Goal: Transaction & Acquisition: Download file/media

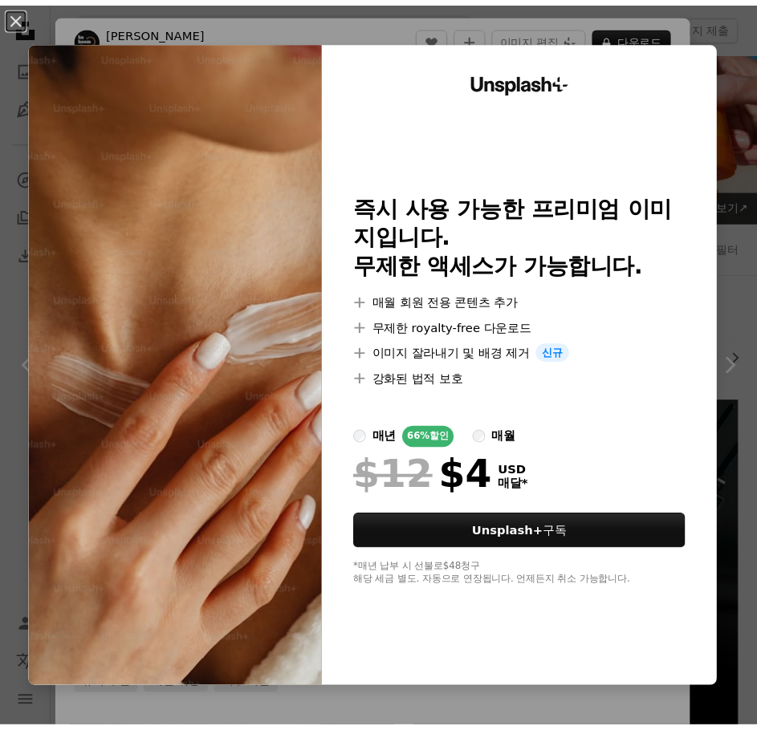
scroll to position [10033, 0]
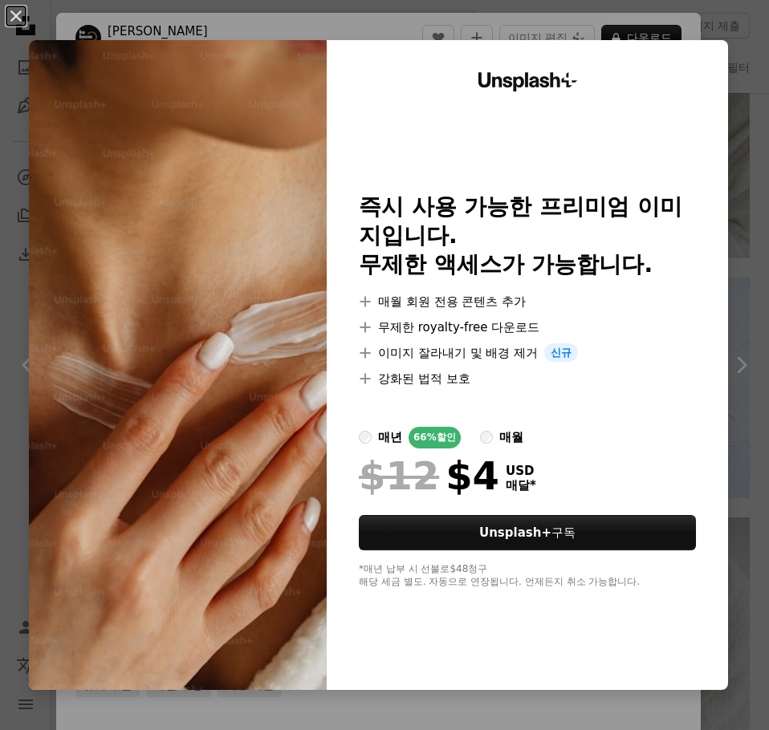
click at [397, 32] on div "An X shape Unsplash+ 즉시 사용 가능한 프리미엄 이미지입니다. 무제한 액세스가 가능합니다. A plus sign 매월 회원 전…" at bounding box center [384, 365] width 769 height 730
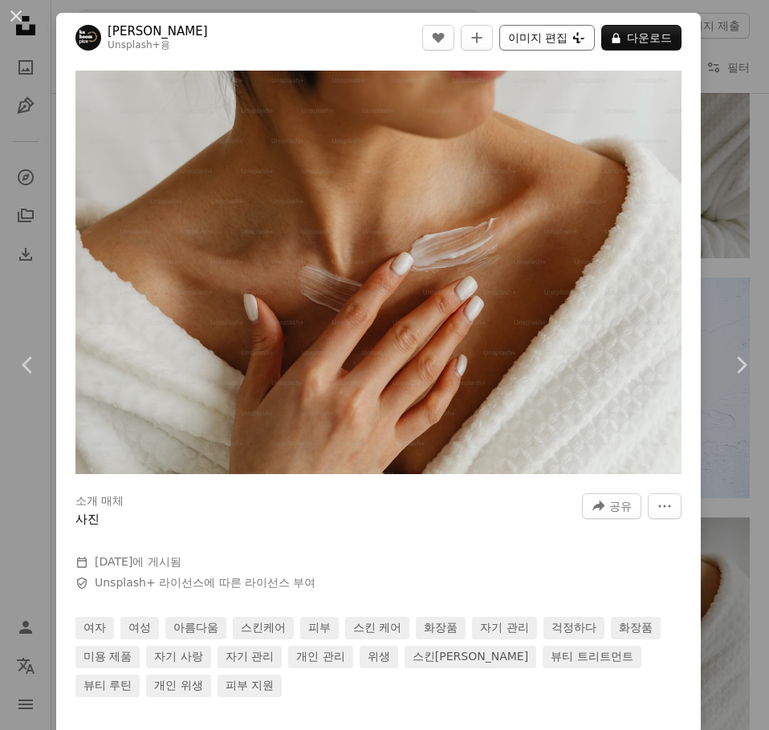
click at [502, 37] on button "이미지 편집 Plus sign for Unsplash+" at bounding box center [547, 38] width 96 height 26
click at [715, 158] on div "An X shape Chevron left Chevron right [PERSON_NAME] Unsplash+ 용 A heart A plus …" at bounding box center [384, 365] width 769 height 730
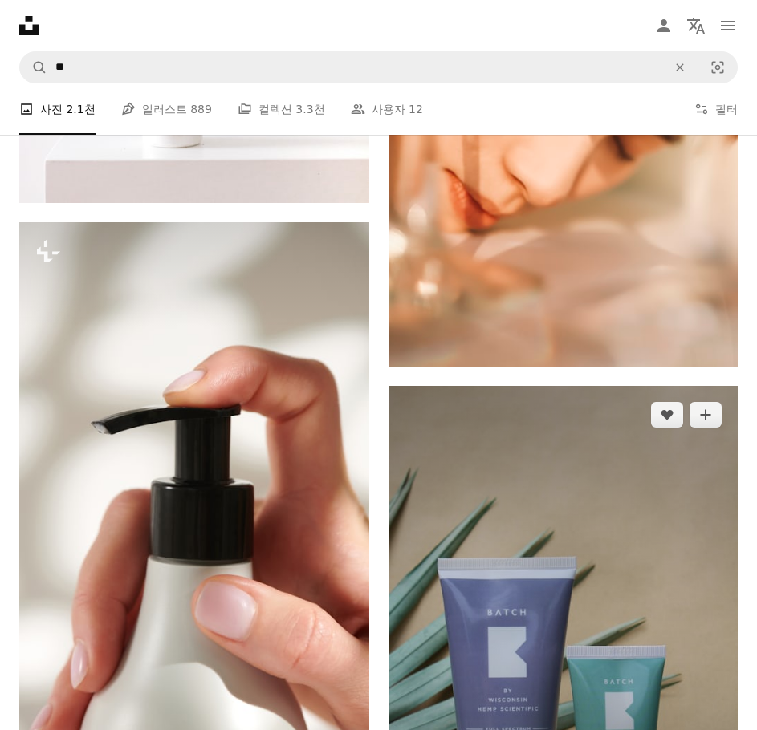
scroll to position [8106, 0]
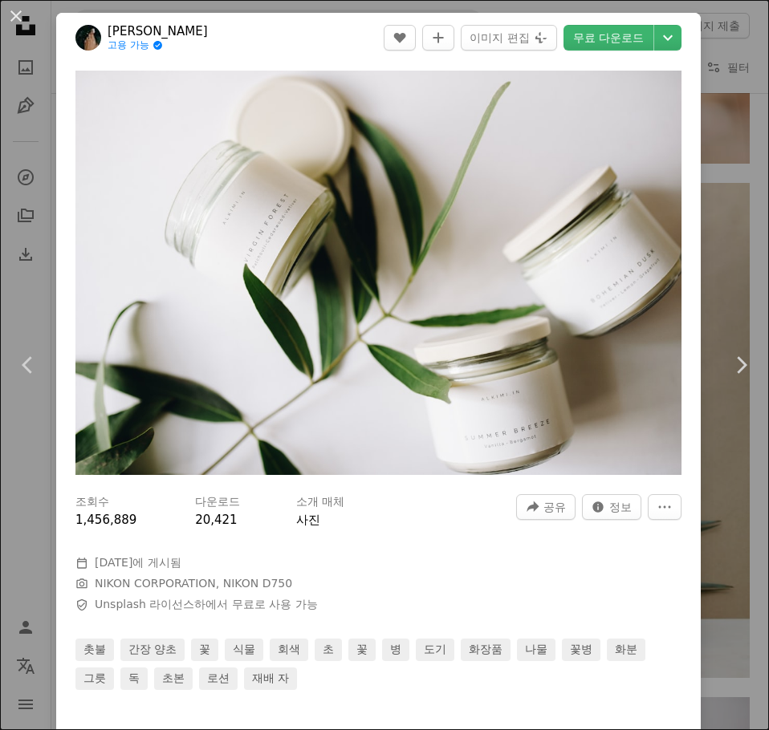
click at [710, 97] on div "An X shape Chevron left Chevron right Pratiksha Mohanty 고용 가능 A checkmark insid…" at bounding box center [384, 365] width 769 height 730
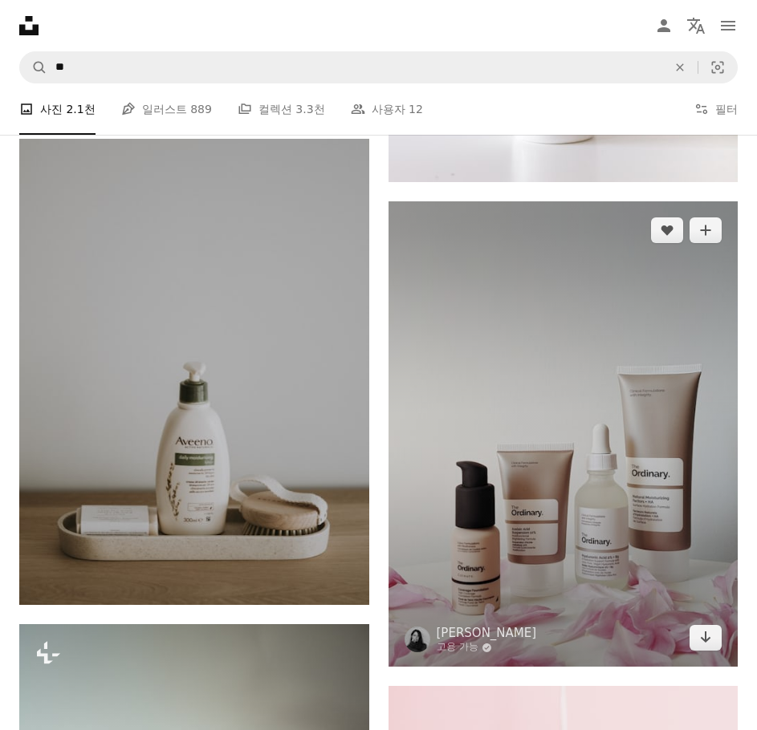
scroll to position [2729, 0]
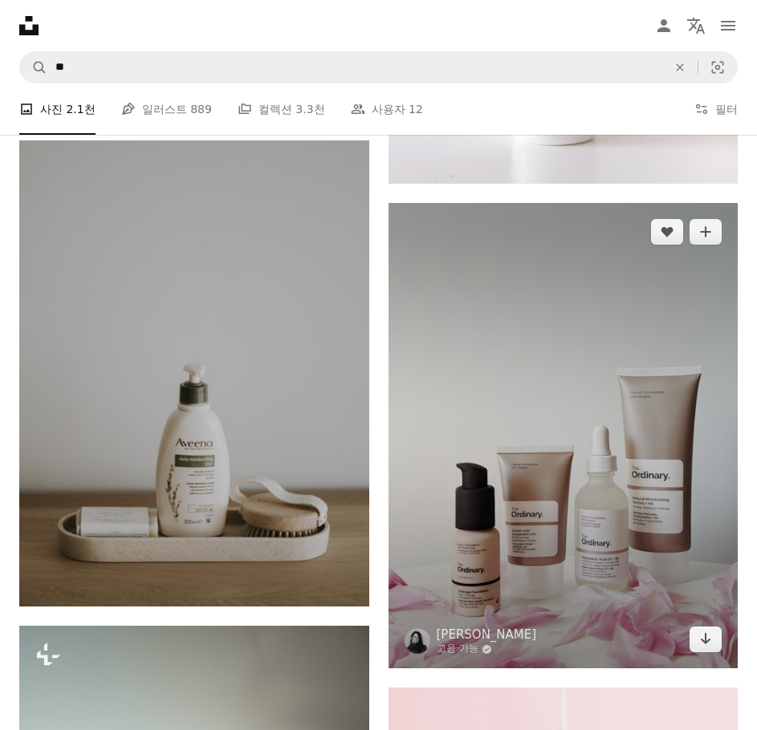
click at [541, 270] on img at bounding box center [563, 436] width 350 height 466
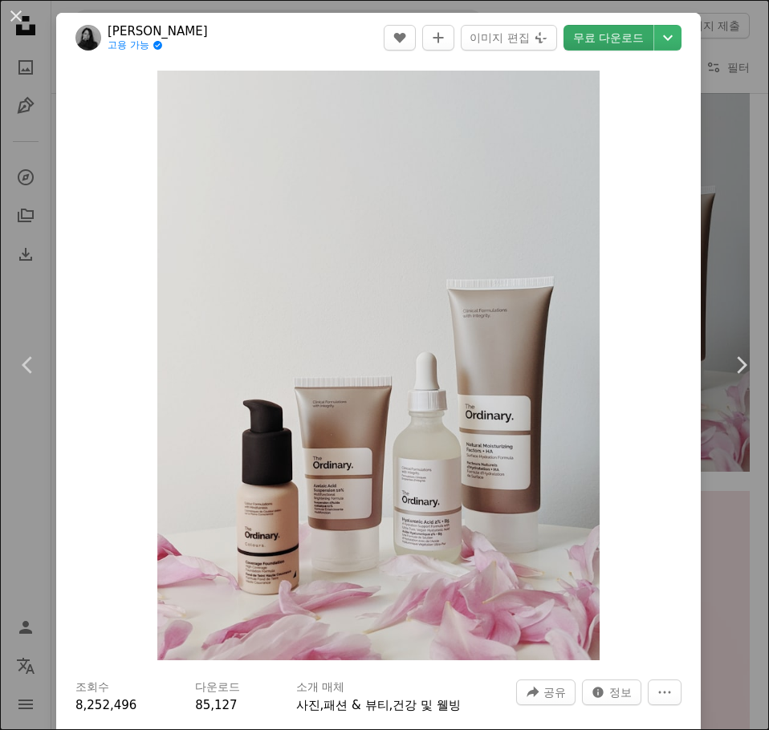
click at [596, 49] on link "무료 다운로드" at bounding box center [608, 38] width 90 height 26
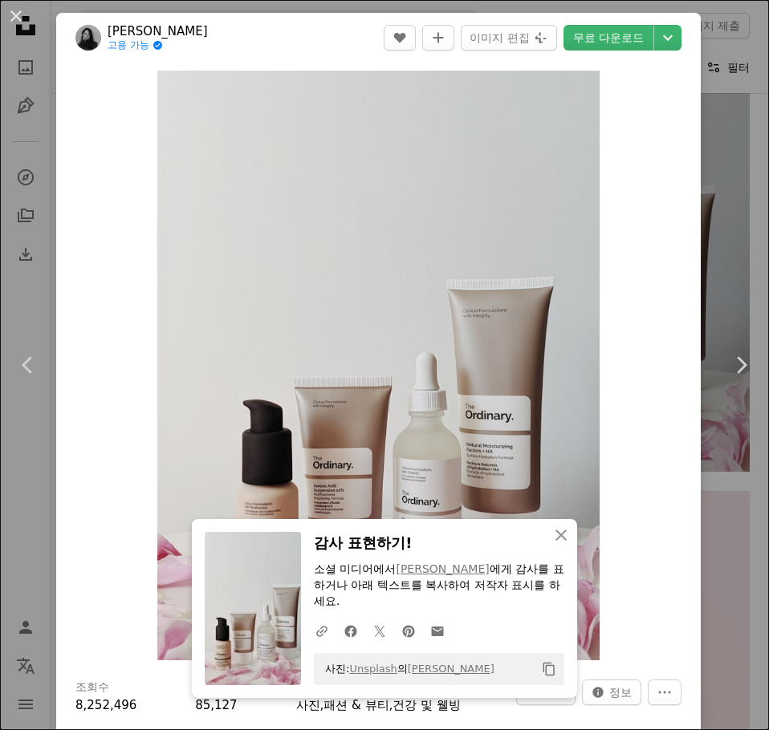
drag, startPoint x: 711, startPoint y: 79, endPoint x: 723, endPoint y: 78, distance: 12.1
click at [711, 79] on div "An X shape Chevron left Chevron right An X shape 닫기 감사 표현하기! 소셜 미디어에서 [PERSON_N…" at bounding box center [384, 365] width 769 height 730
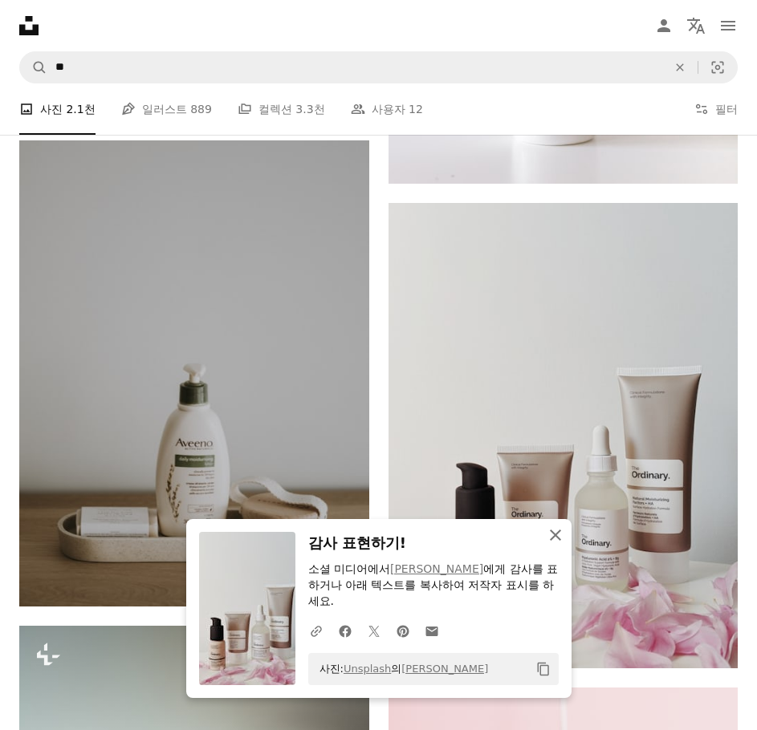
click at [561, 539] on icon "button" at bounding box center [555, 535] width 11 height 11
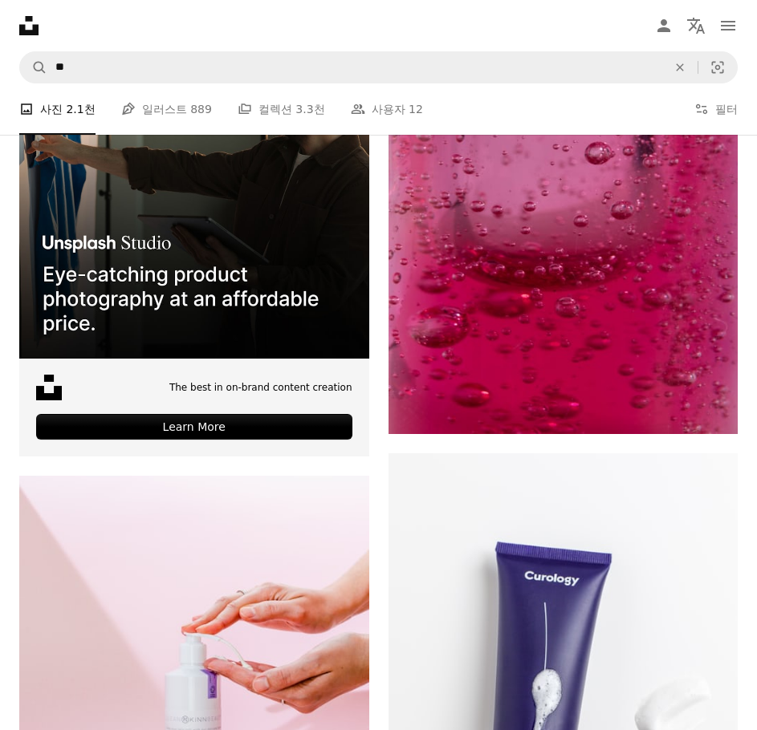
scroll to position [6983, 0]
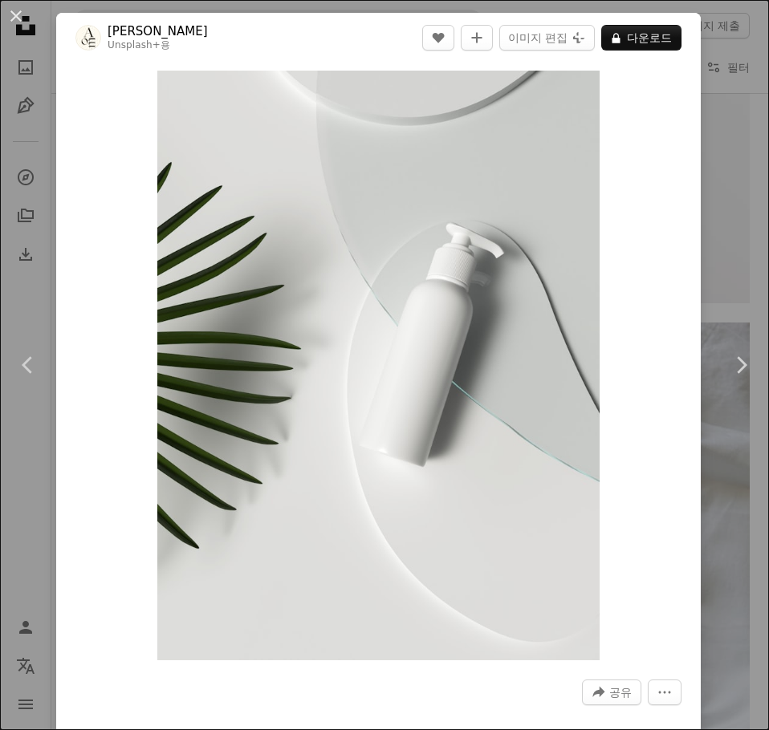
click at [729, 132] on div "An X shape Chevron left Chevron right [PERSON_NAME] Unsplash+ 용 A heart A plus …" at bounding box center [384, 365] width 769 height 730
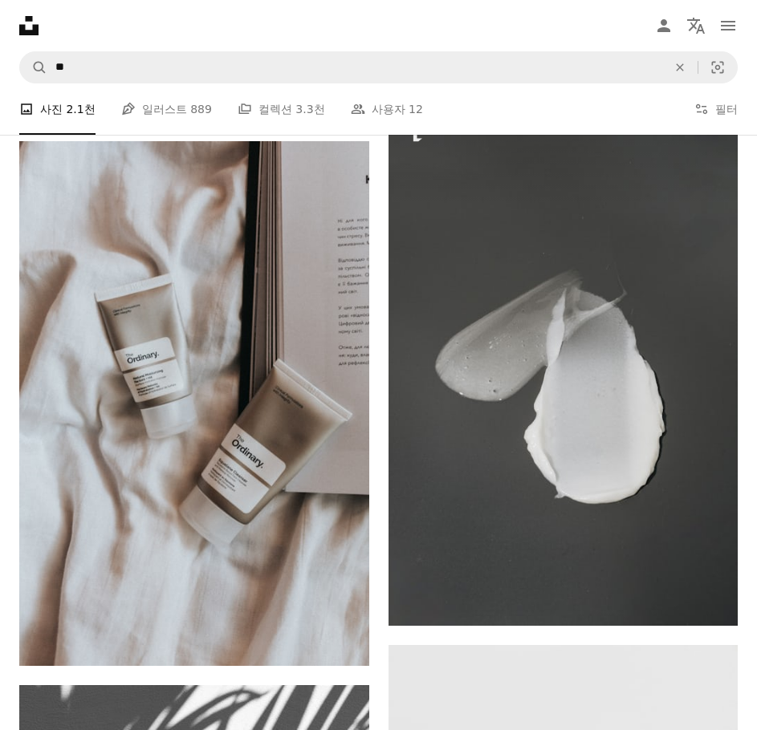
scroll to position [9712, 0]
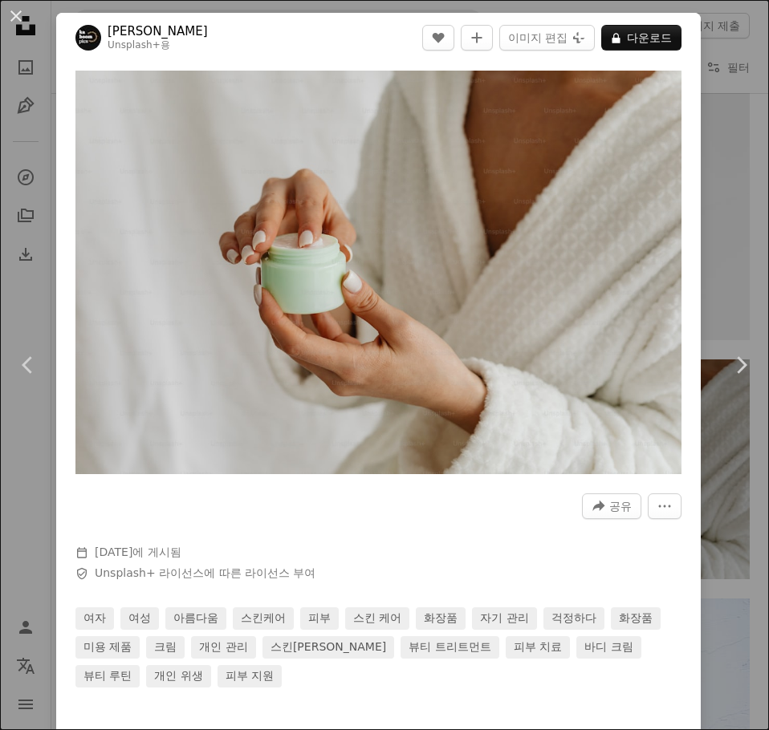
click at [35, 515] on div "An X shape Chevron left Chevron right [PERSON_NAME] Unsplash+ 용 A heart A plus …" at bounding box center [384, 365] width 769 height 730
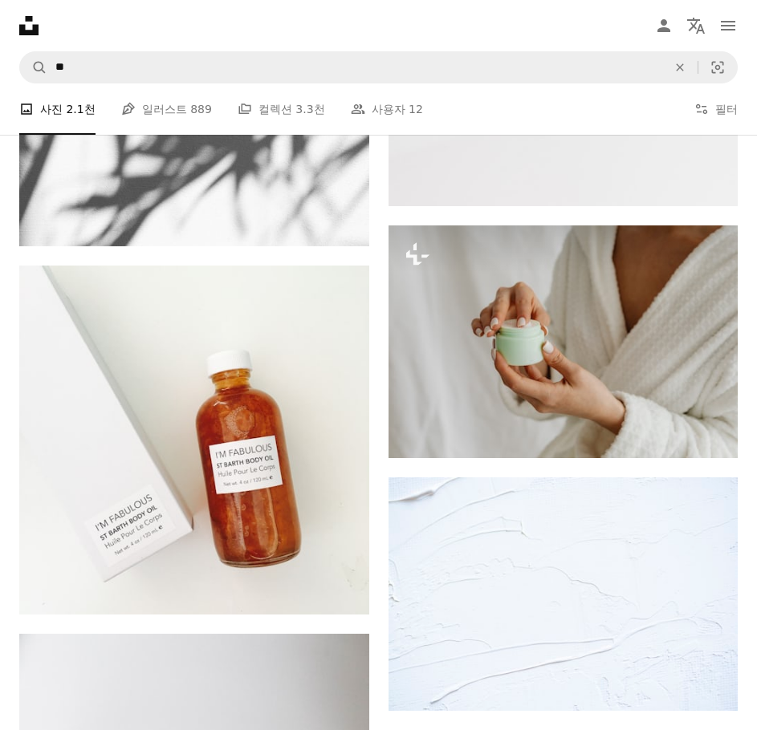
scroll to position [10755, 0]
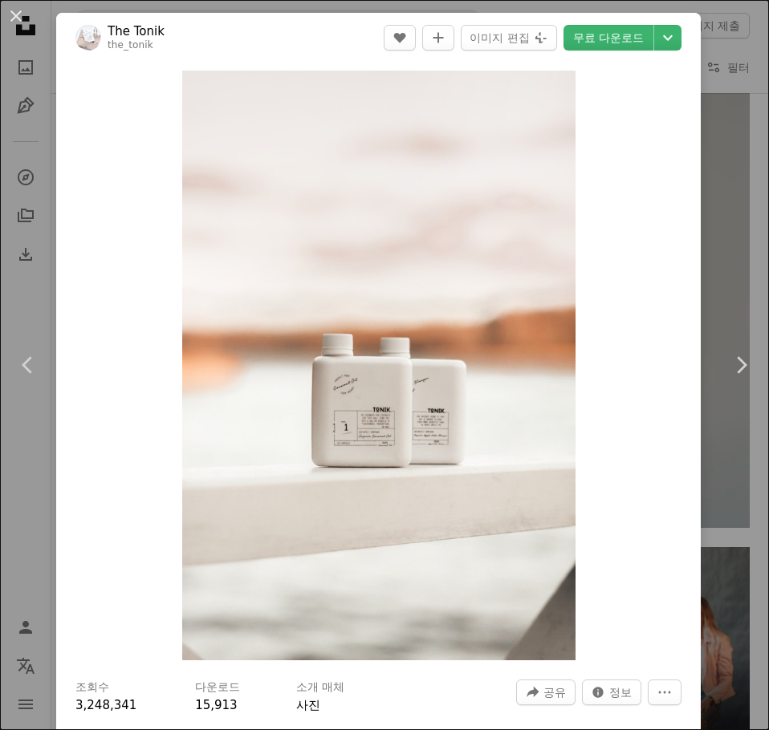
click at [707, 156] on div "An X shape Chevron left Chevron right The Tonik the_tonik A heart A plus sign 이…" at bounding box center [384, 365] width 769 height 730
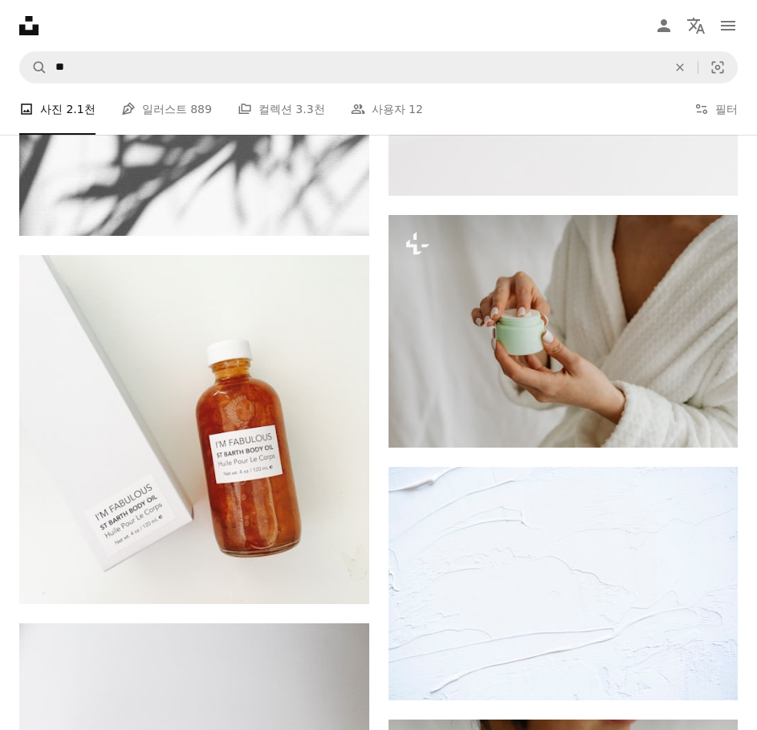
scroll to position [10434, 0]
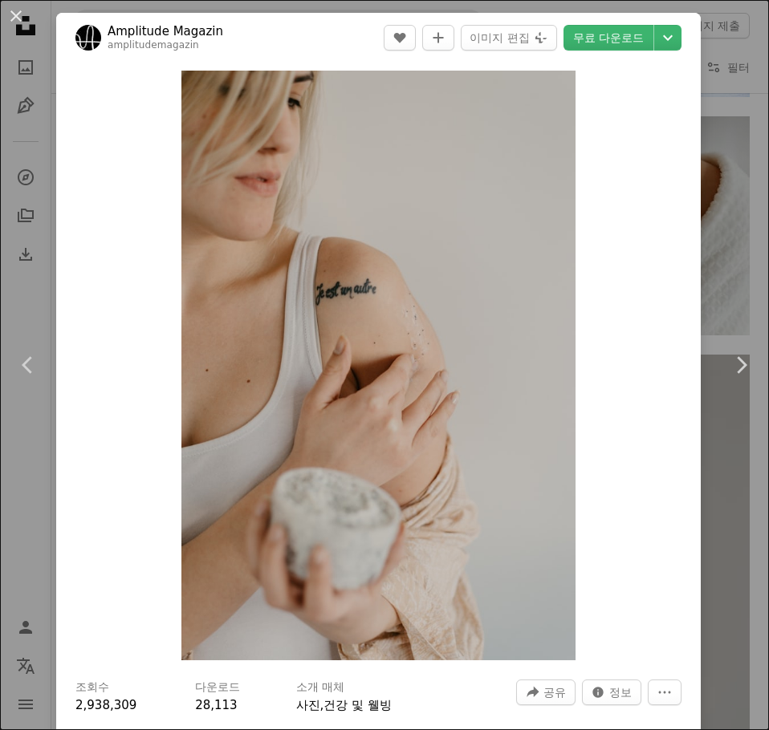
click at [585, 23] on header "Amplitude Magazin amplitudemagazin A heart A plus sign 이미지 편집 Plus sign for Uns…" at bounding box center [378, 38] width 644 height 50
click at [585, 28] on link "무료 다운로드" at bounding box center [608, 38] width 90 height 26
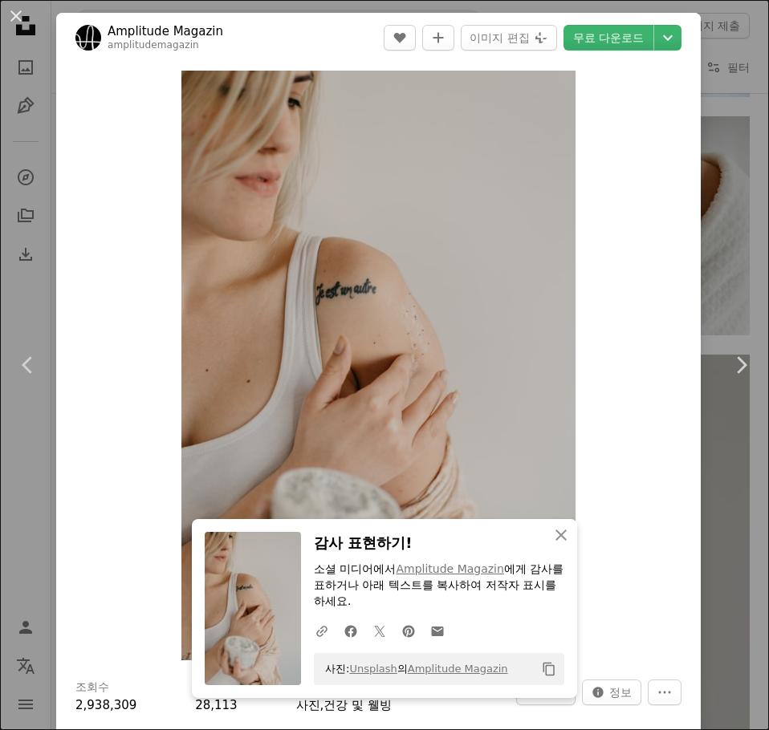
click at [714, 95] on div "An X shape Chevron left Chevron right An X shape 닫기 감사 표현하기! 소셜 미디어에서 Amplitude…" at bounding box center [384, 365] width 769 height 730
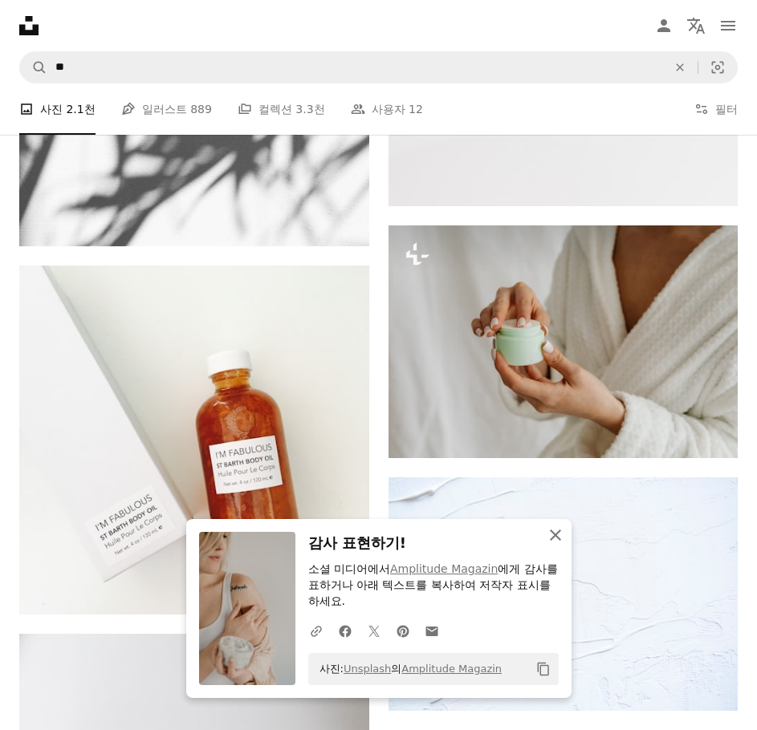
click at [561, 534] on icon "button" at bounding box center [555, 535] width 11 height 11
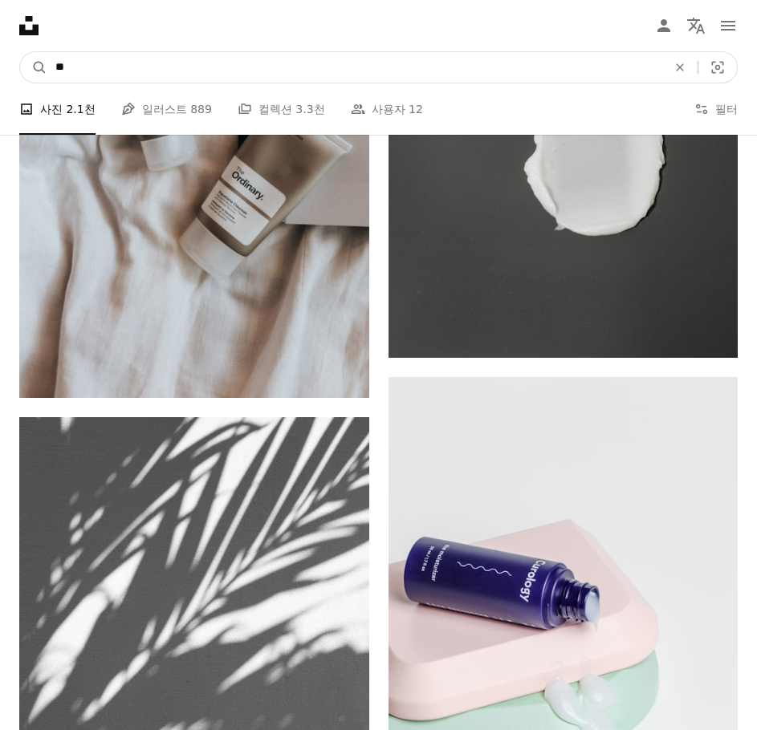
drag, startPoint x: 233, startPoint y: 35, endPoint x: -1, endPoint y: -6, distance: 237.3
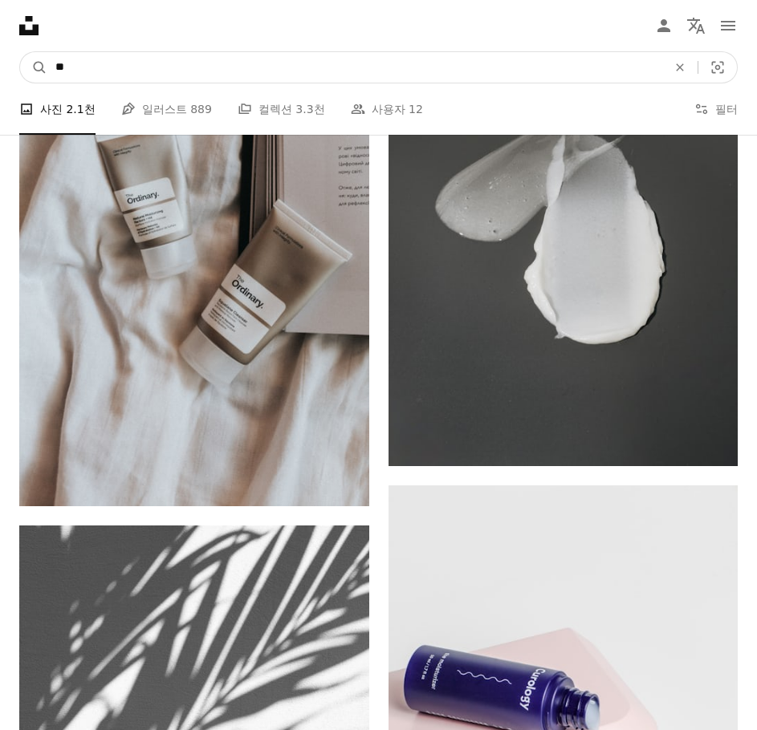
type input "*"
type input "**"
click at [20, 52] on button "A magnifying glass" at bounding box center [33, 67] width 27 height 30
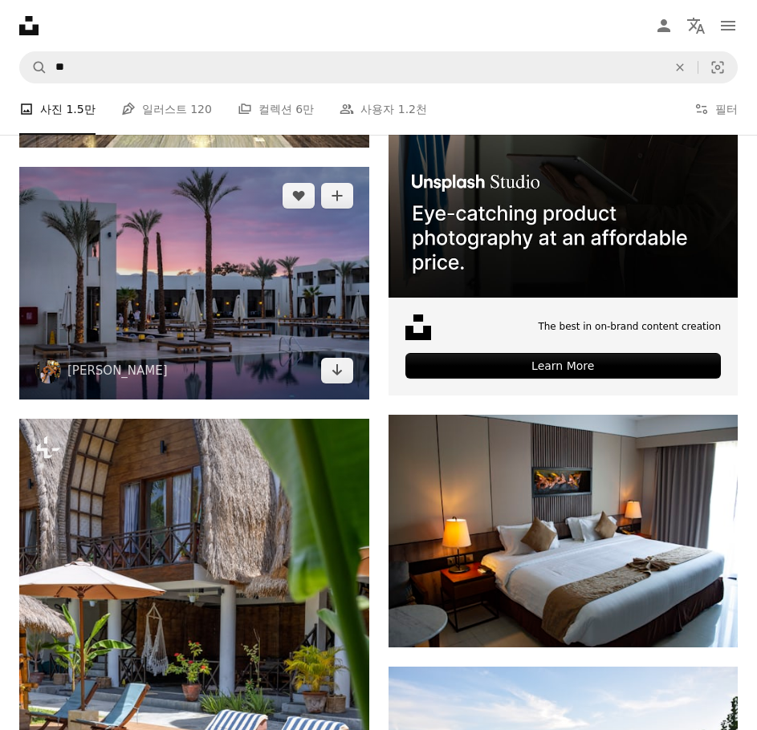
scroll to position [401, 0]
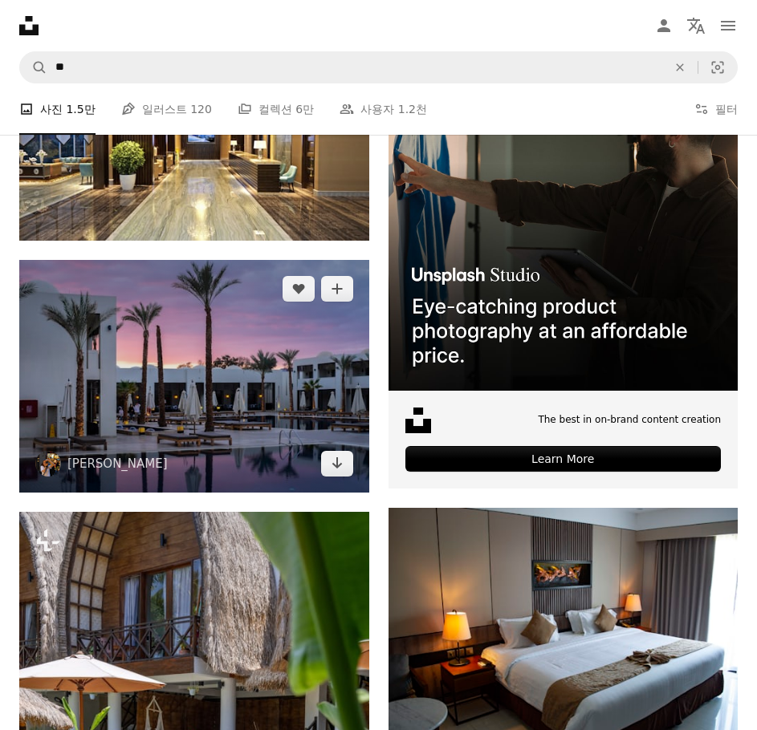
click at [221, 327] on img at bounding box center [194, 376] width 350 height 233
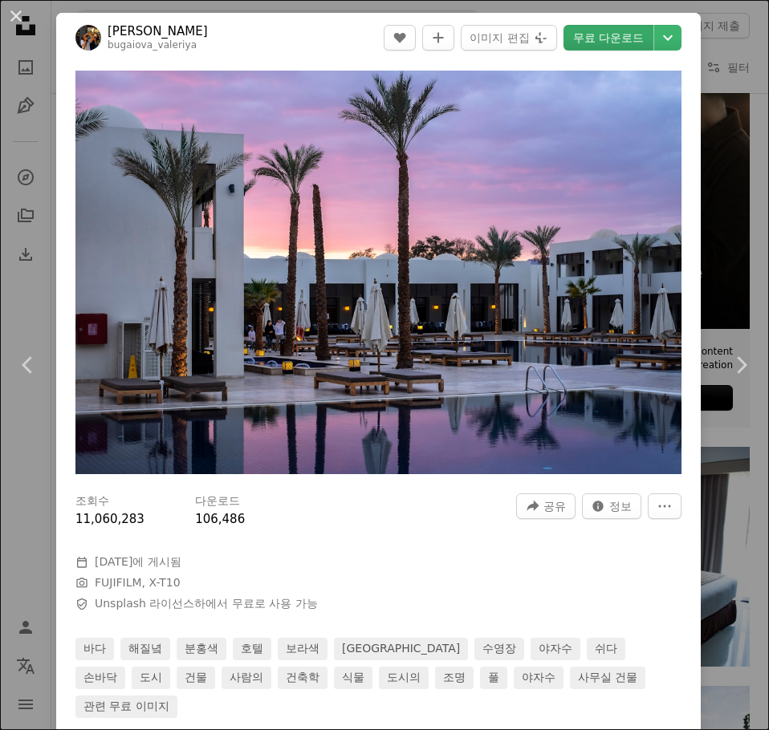
click at [628, 39] on link "무료 다운로드" at bounding box center [608, 38] width 90 height 26
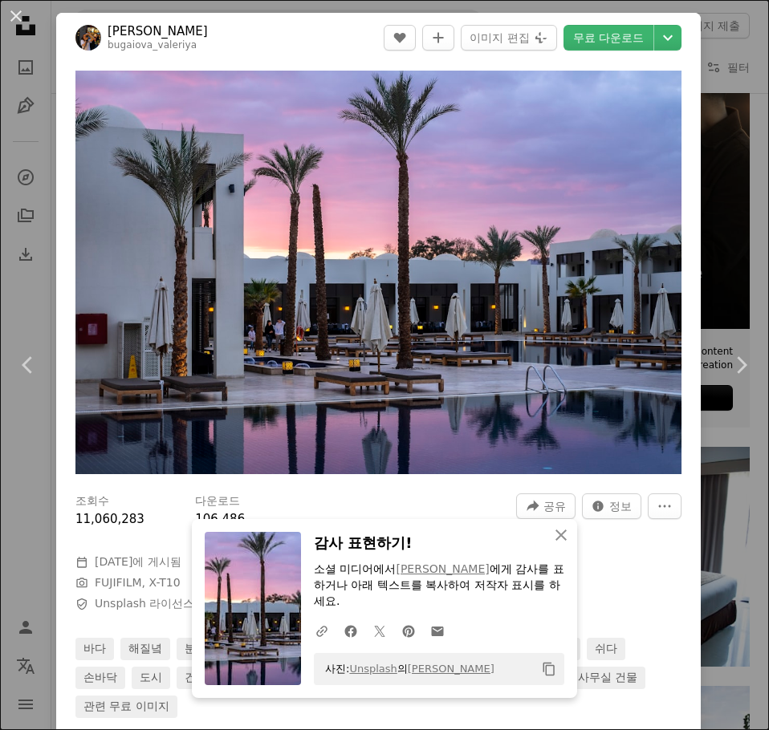
click at [710, 87] on div "An X shape Chevron left Chevron right An X shape 닫기 감사 표현하기! 소셜 미디어에서 [PERSON_N…" at bounding box center [384, 365] width 769 height 730
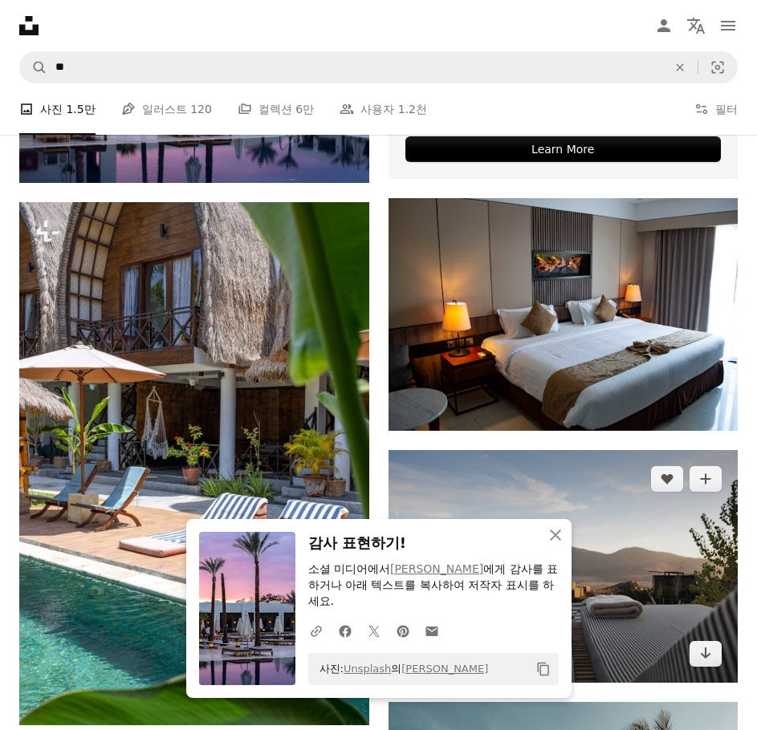
scroll to position [803, 0]
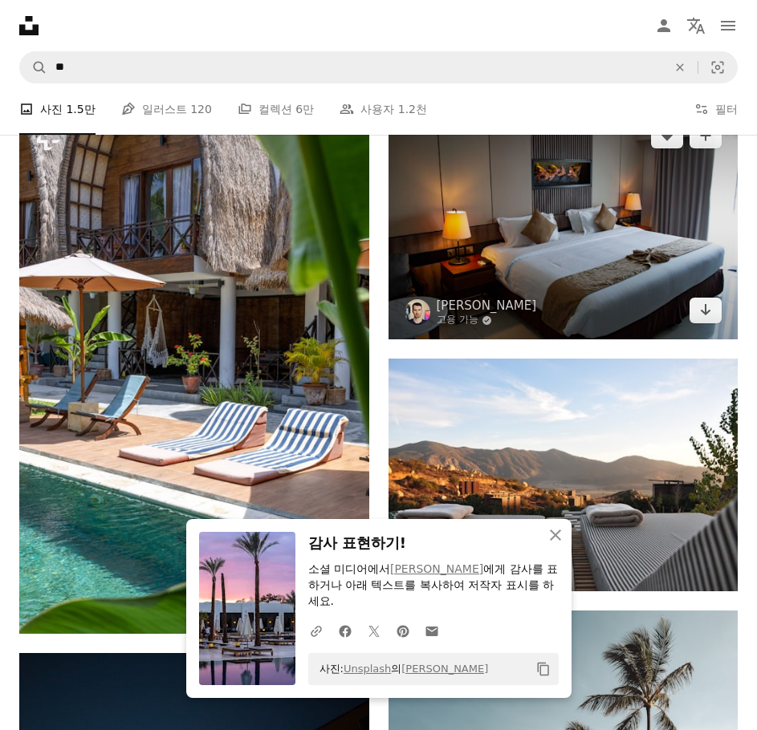
click at [593, 155] on img at bounding box center [563, 223] width 350 height 233
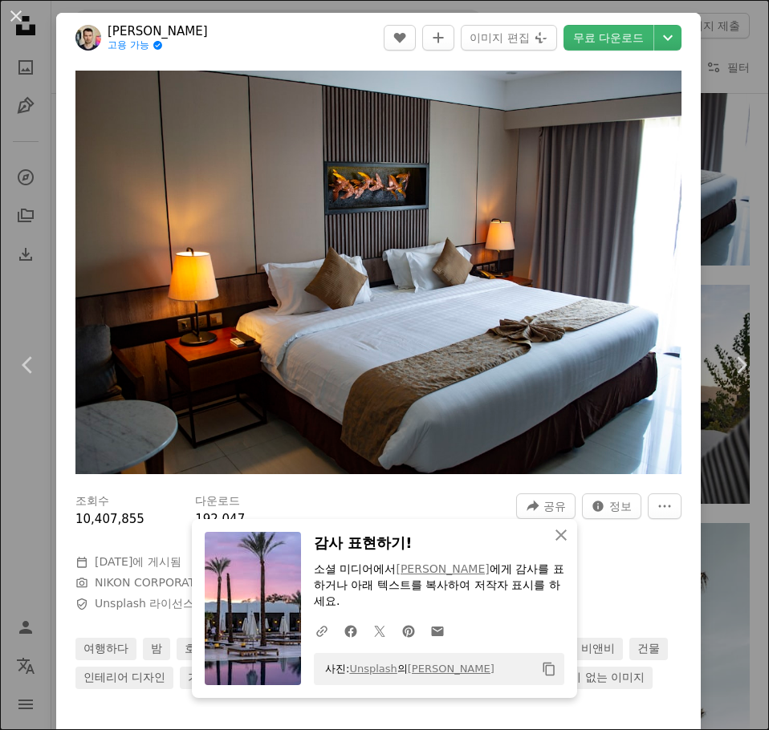
click at [613, 57] on header "Vojtech Bruzek 고용 가능 A checkmark inside of a circle A heart A plus sign 이미지 편집 …" at bounding box center [378, 38] width 644 height 50
click at [614, 51] on header "Vojtech Bruzek 고용 가능 A checkmark inside of a circle A heart A plus sign 이미지 편집 …" at bounding box center [378, 38] width 644 height 50
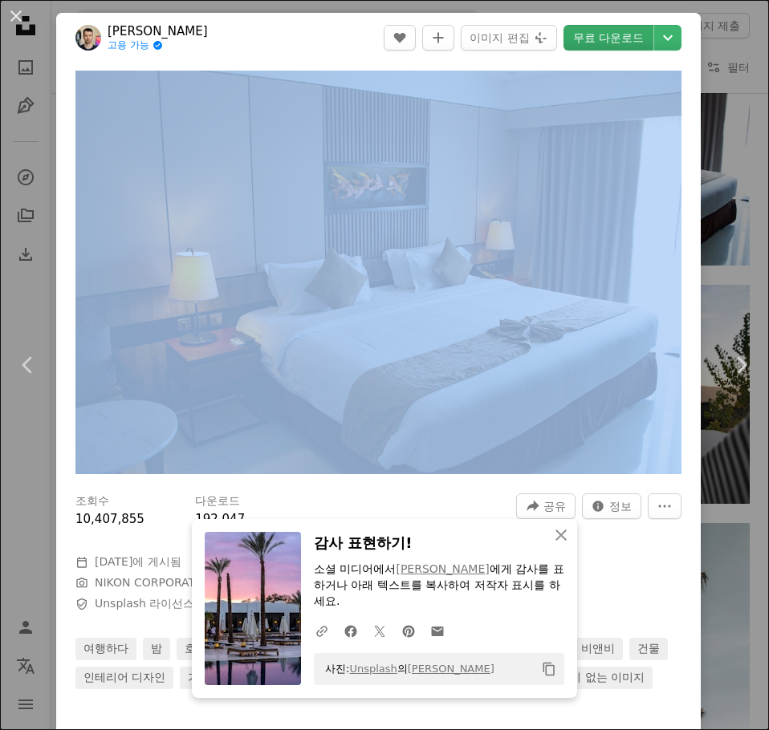
click at [614, 48] on header "Vojtech Bruzek 고용 가능 A checkmark inside of a circle A heart A plus sign 이미지 편집 …" at bounding box center [378, 38] width 644 height 50
click at [615, 46] on link "무료 다운로드" at bounding box center [608, 38] width 90 height 26
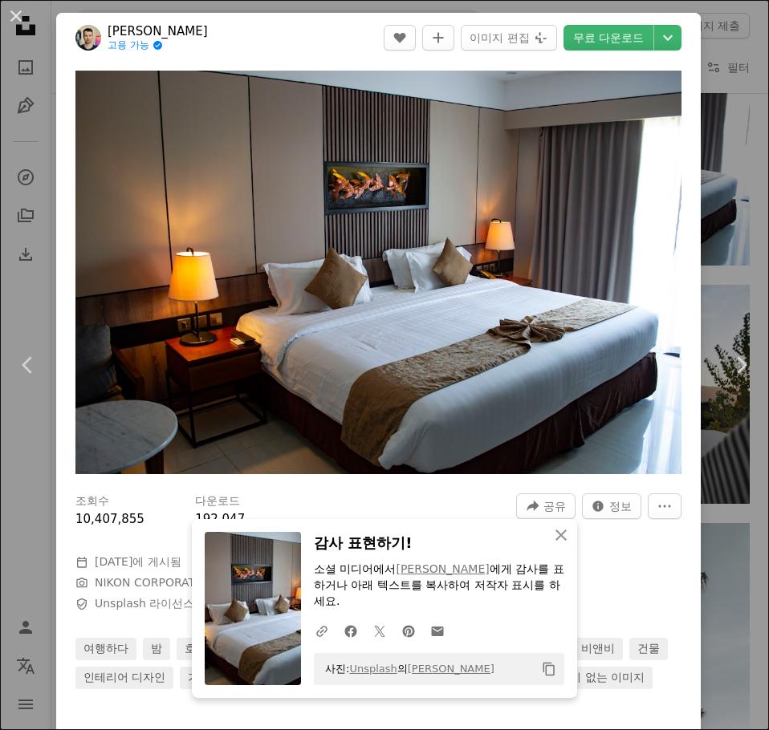
click at [716, 152] on div "An X shape Chevron left Chevron right An X shape 닫기 감사 표현하기! 소셜 미디어에서 [PERSON_N…" at bounding box center [384, 365] width 769 height 730
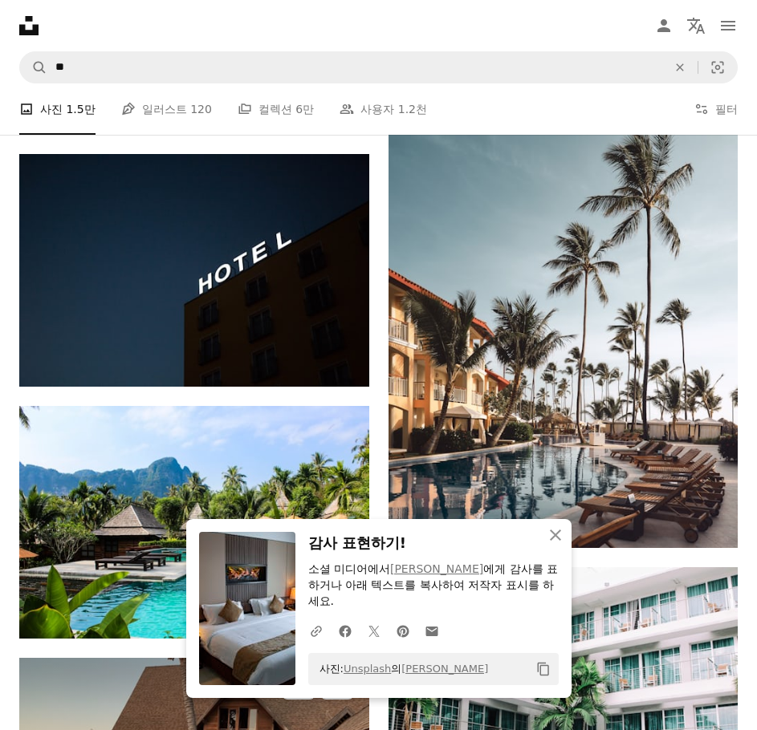
scroll to position [1445, 0]
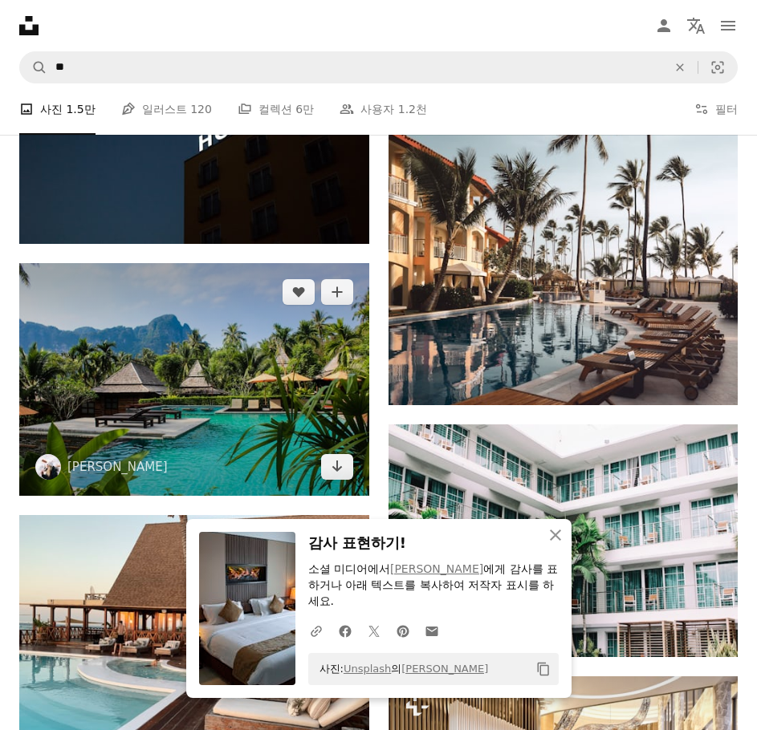
click at [270, 263] on img at bounding box center [194, 379] width 350 height 233
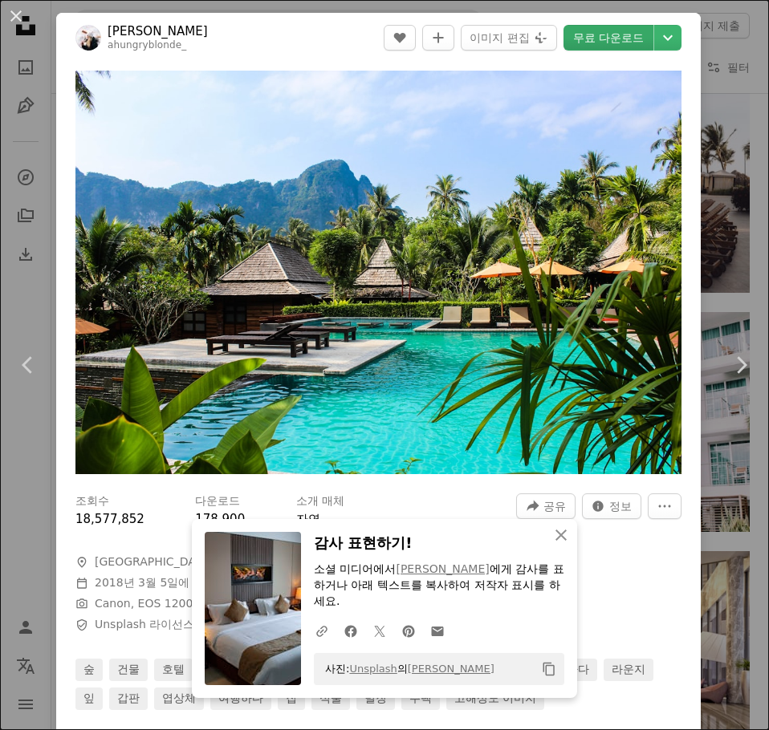
click at [605, 43] on link "무료 다운로드" at bounding box center [608, 38] width 90 height 26
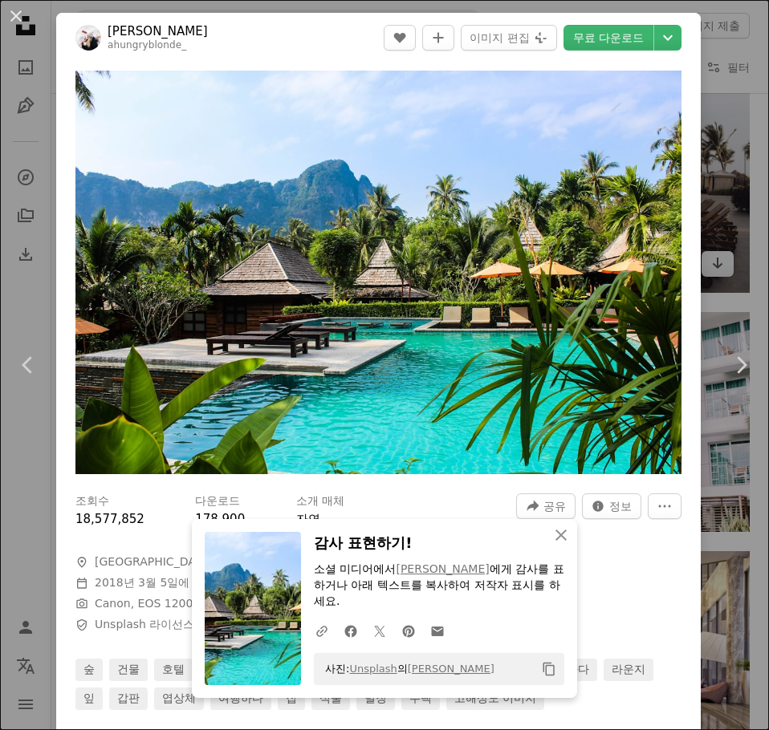
click at [701, 173] on div "An X shape Chevron left Chevron right An X shape 닫기 감사 표현하기! 소셜 미디어에서 [PERSON_N…" at bounding box center [384, 365] width 769 height 730
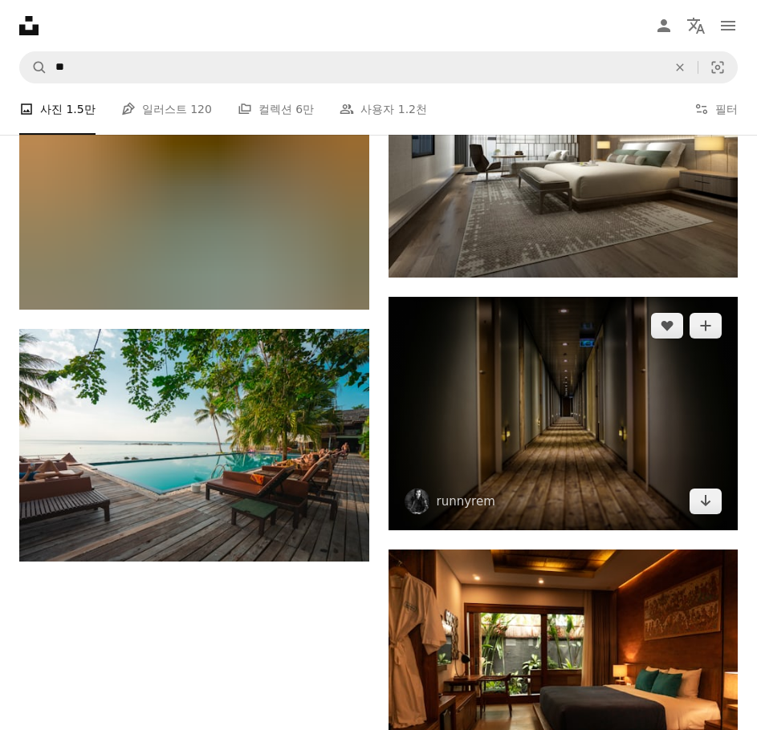
scroll to position [2649, 0]
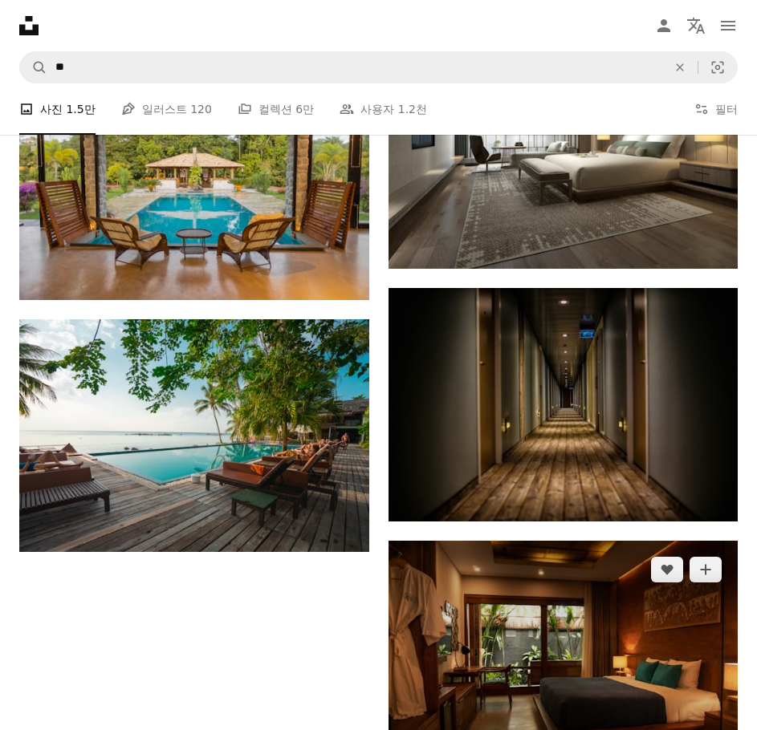
click at [567, 541] on img at bounding box center [563, 657] width 350 height 233
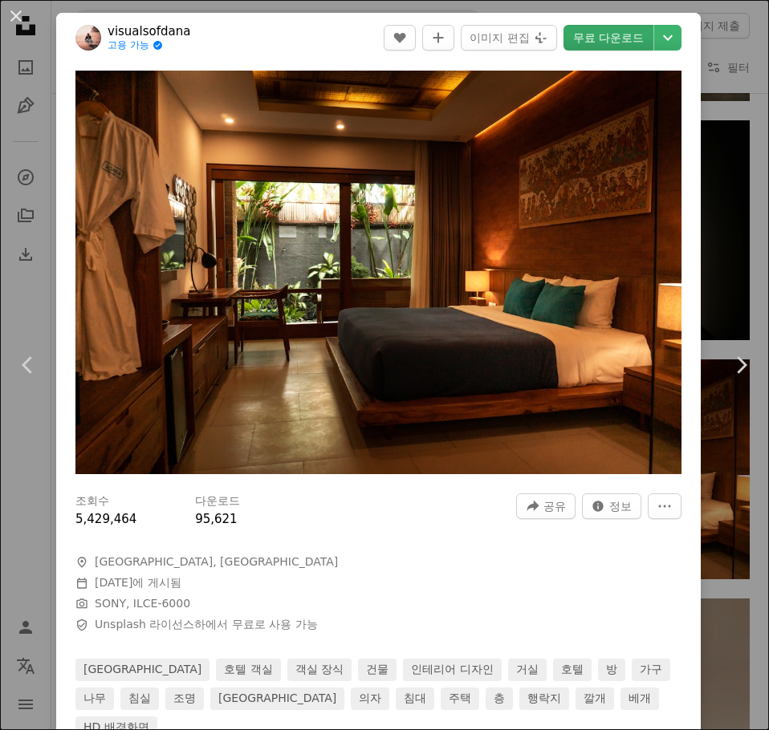
click at [611, 45] on link "무료 다운로드" at bounding box center [608, 38] width 90 height 26
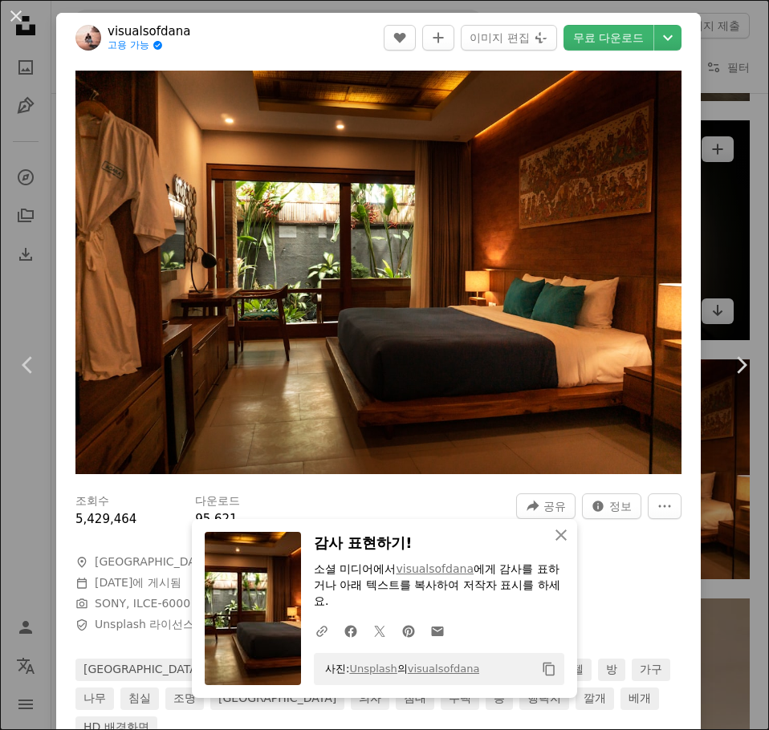
drag, startPoint x: 717, startPoint y: 124, endPoint x: 734, endPoint y: 140, distance: 23.3
click at [717, 124] on div "An X shape Chevron left Chevron right An X shape 닫기 감사 표현하기! 소셜 미디어에서 visualsof…" at bounding box center [384, 365] width 769 height 730
